Goal: Feedback & Contribution: Contribute content

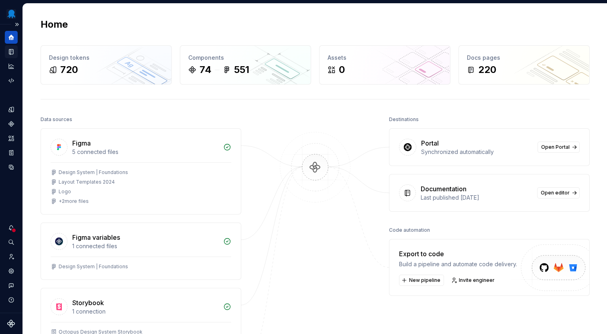
click at [11, 51] on icon "Documentation" at bounding box center [11, 52] width 3 height 4
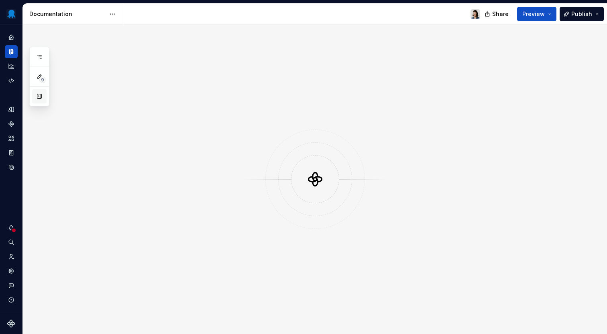
click at [38, 92] on button "button" at bounding box center [39, 96] width 14 height 14
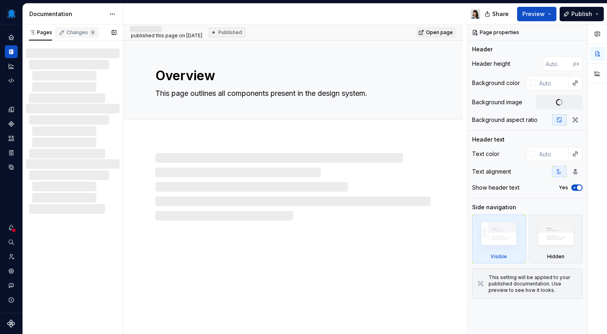
click at [88, 39] on div "Changes 9" at bounding box center [77, 34] width 44 height 14
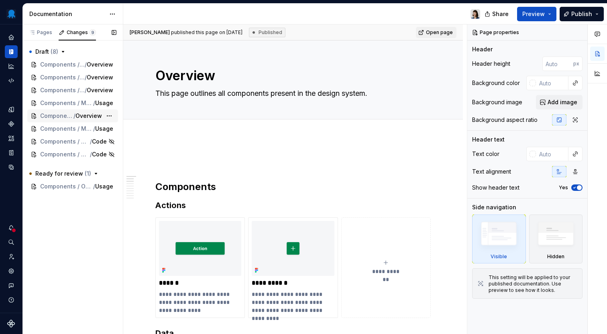
click at [91, 118] on span "Overview" at bounding box center [88, 116] width 26 height 8
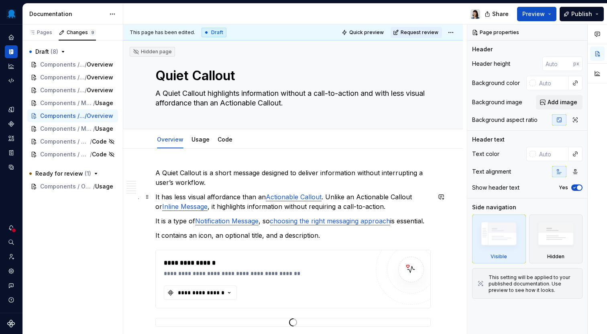
type textarea "*"
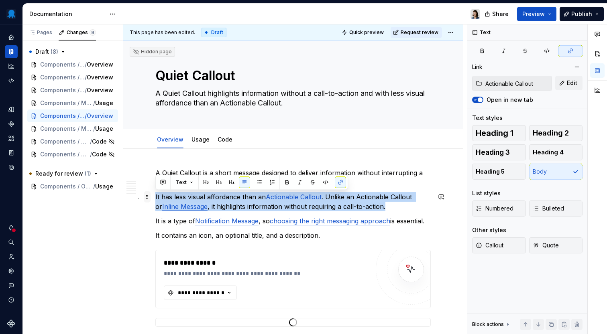
drag, startPoint x: 387, startPoint y: 208, endPoint x: 150, endPoint y: 200, distance: 237.4
click at [162, 183] on button "button" at bounding box center [162, 182] width 11 height 11
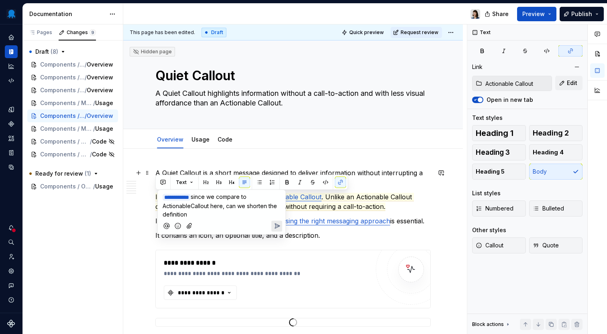
type textarea "*"
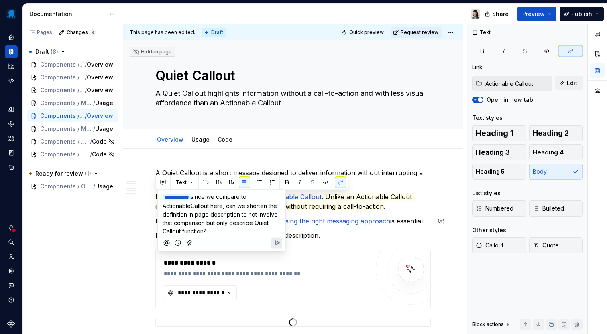
click at [179, 239] on icon "Add emoji" at bounding box center [178, 243] width 8 height 8
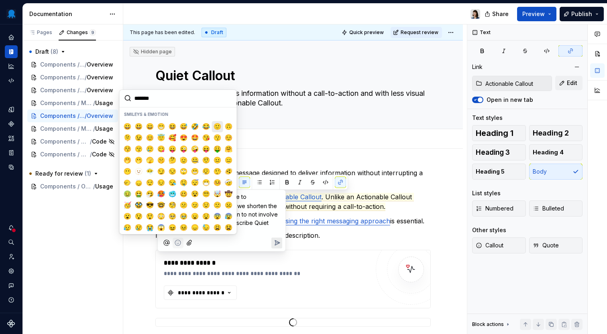
click at [212, 127] on button "🙂" at bounding box center [217, 126] width 11 height 11
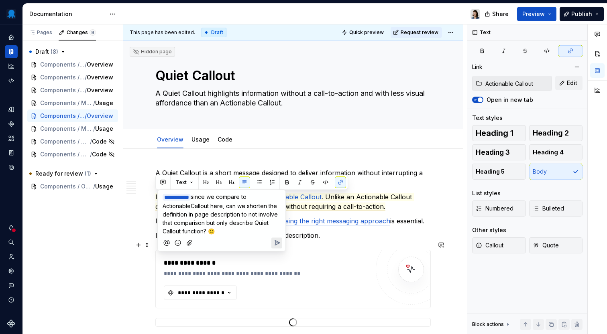
click at [275, 242] on icon "Send" at bounding box center [277, 243] width 5 height 5
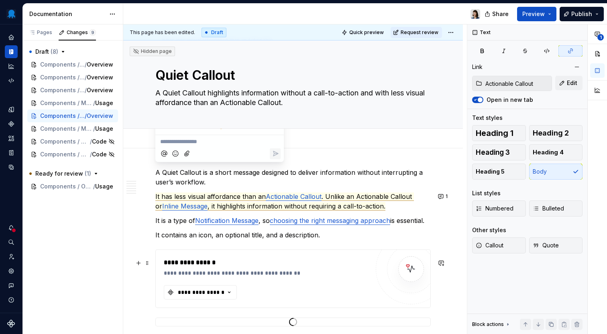
scroll to position [63, 0]
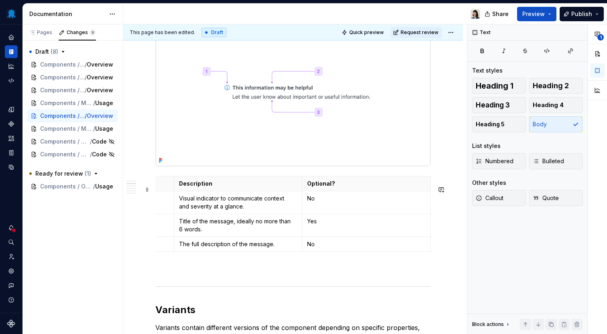
scroll to position [0, 0]
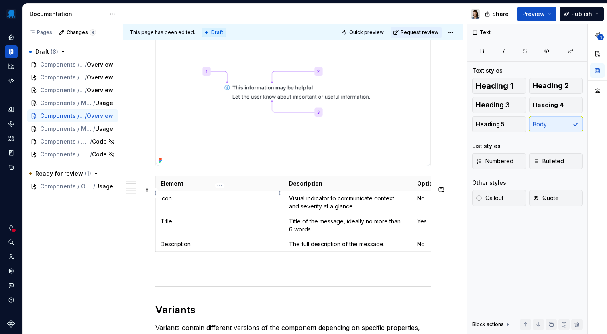
click at [187, 188] on p "Element" at bounding box center [220, 184] width 118 height 8
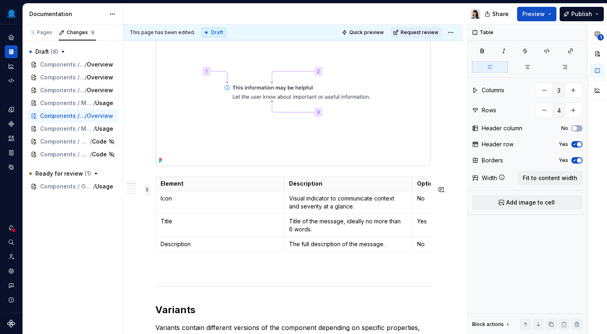
click at [148, 191] on span at bounding box center [147, 189] width 6 height 11
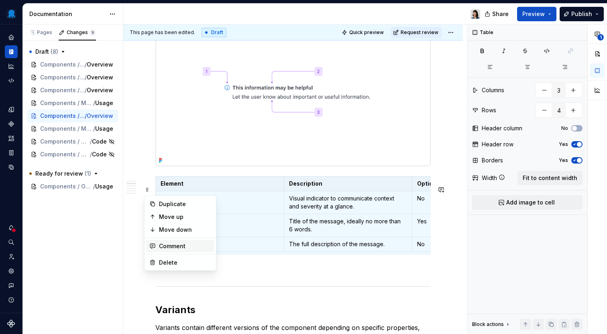
click at [171, 249] on div "Comment" at bounding box center [185, 246] width 52 height 8
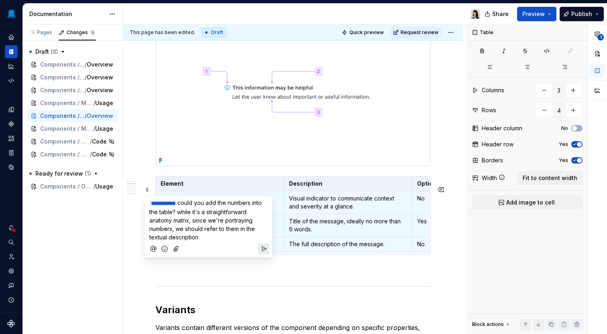
click at [162, 250] on icon "Add emoji" at bounding box center [165, 249] width 8 height 8
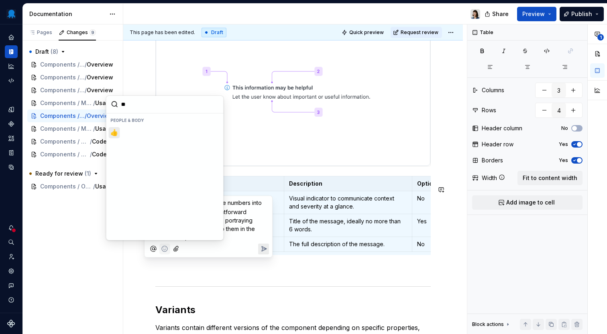
click at [115, 132] on span "👍️" at bounding box center [114, 133] width 6 height 8
type input "**"
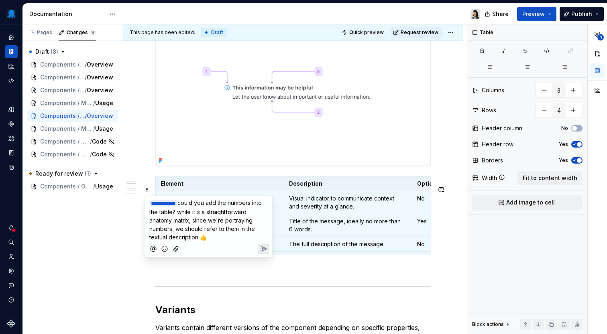
click at [263, 245] on icon "Send" at bounding box center [264, 249] width 8 height 8
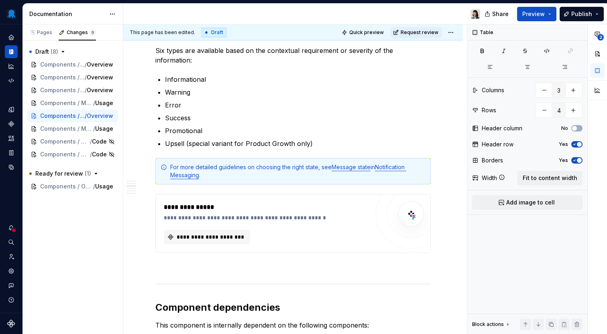
scroll to position [796, 0]
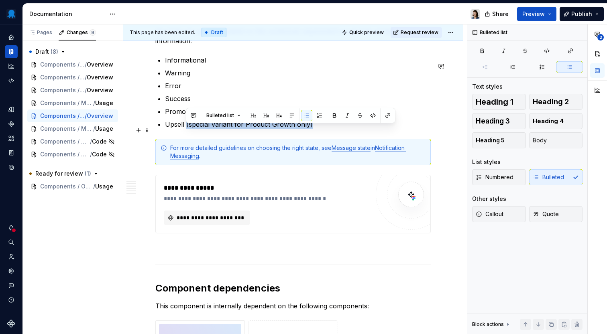
drag, startPoint x: 311, startPoint y: 136, endPoint x: 187, endPoint y: 133, distance: 124.1
click at [187, 129] on p "Upsell (special variant for Product Growth only)" at bounding box center [298, 125] width 266 height 10
click at [192, 114] on button "button" at bounding box center [193, 115] width 11 height 11
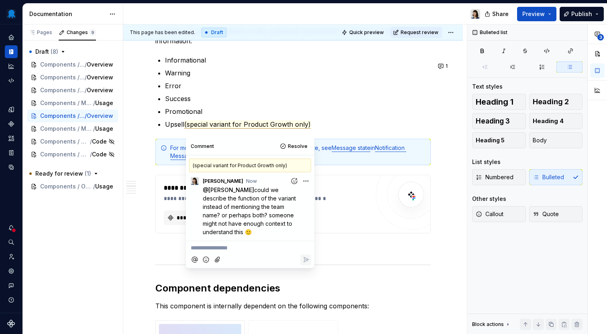
click at [135, 216] on div "**********" at bounding box center [293, 191] width 340 height 1677
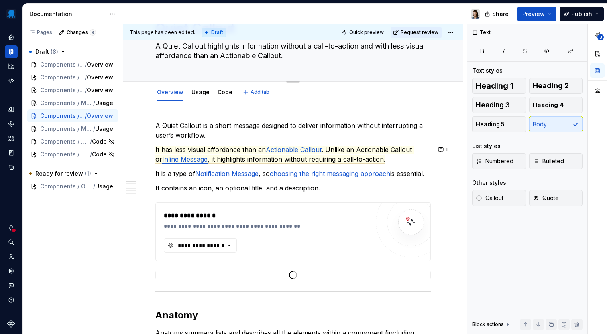
scroll to position [0, 0]
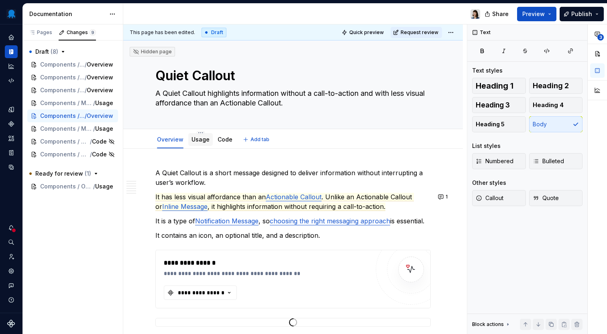
click at [200, 143] on link "Usage" at bounding box center [200, 139] width 18 height 7
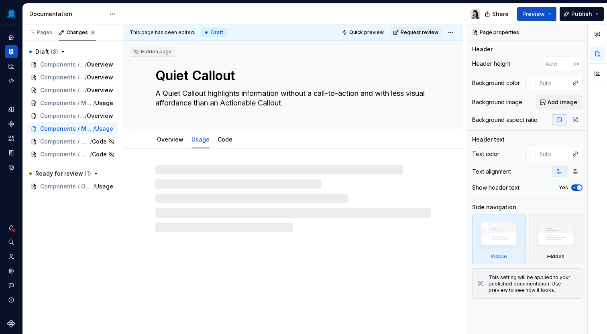
type textarea "*"
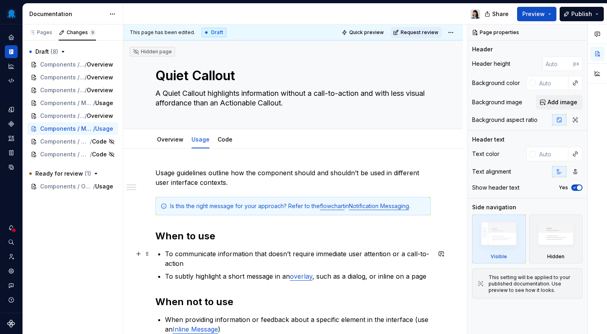
scroll to position [116, 0]
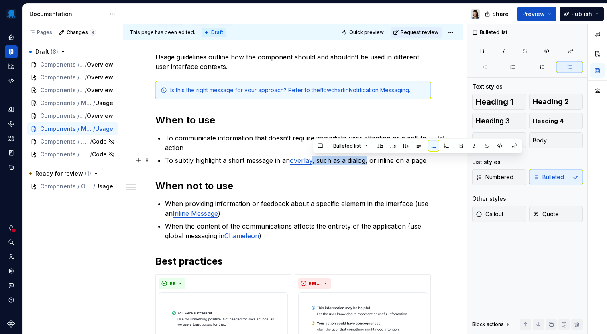
drag, startPoint x: 367, startPoint y: 160, endPoint x: 312, endPoint y: 161, distance: 54.6
click at [312, 161] on p "To subtly highlight a short message in an overlay , such as a dialog, or inline…" at bounding box center [298, 161] width 266 height 10
click at [320, 149] on button "button" at bounding box center [320, 146] width 11 height 11
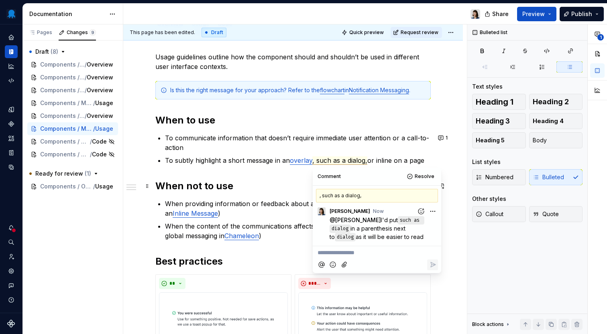
click at [269, 189] on h2 "When not to use" at bounding box center [292, 186] width 275 height 13
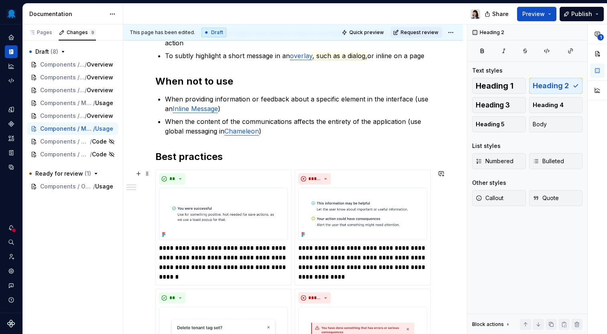
scroll to position [227, 0]
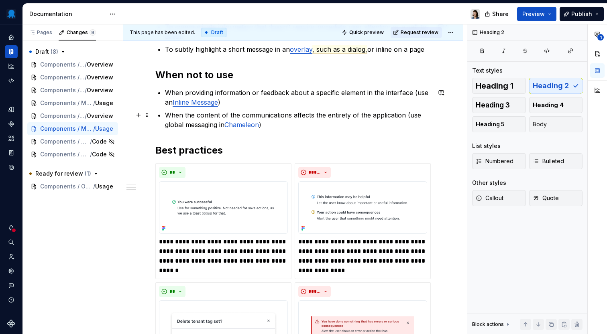
click at [300, 124] on p "When the content of the communications affects the entirety of the application …" at bounding box center [298, 119] width 266 height 19
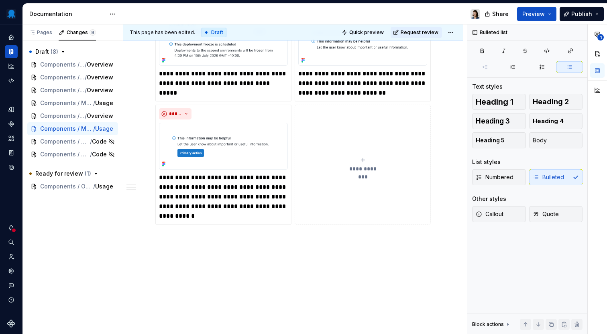
scroll to position [658, 0]
type textarea "*"
